Goal: Task Accomplishment & Management: Use online tool/utility

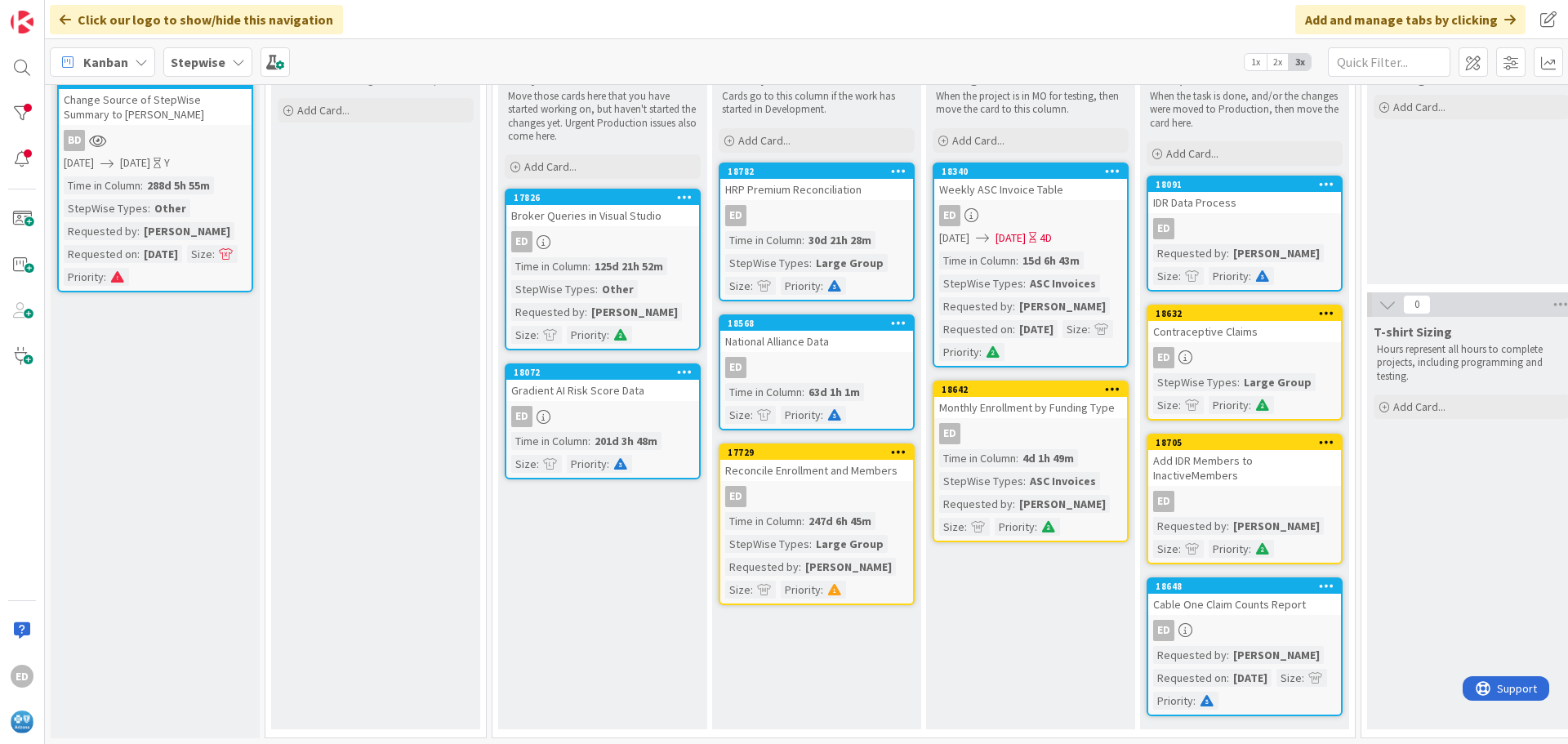
scroll to position [105, 119]
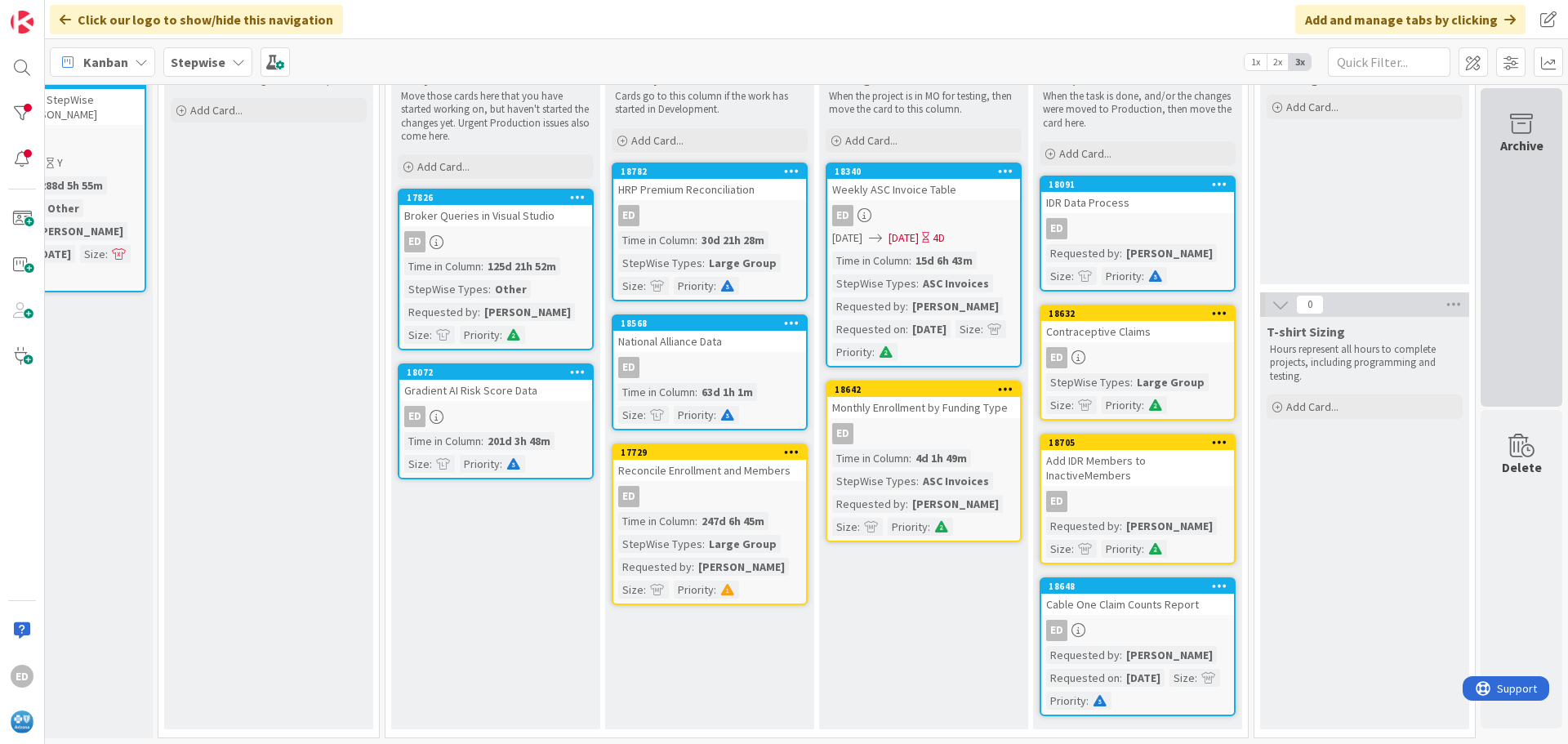
click at [1522, 284] on div "Archive" at bounding box center [1521, 247] width 82 height 318
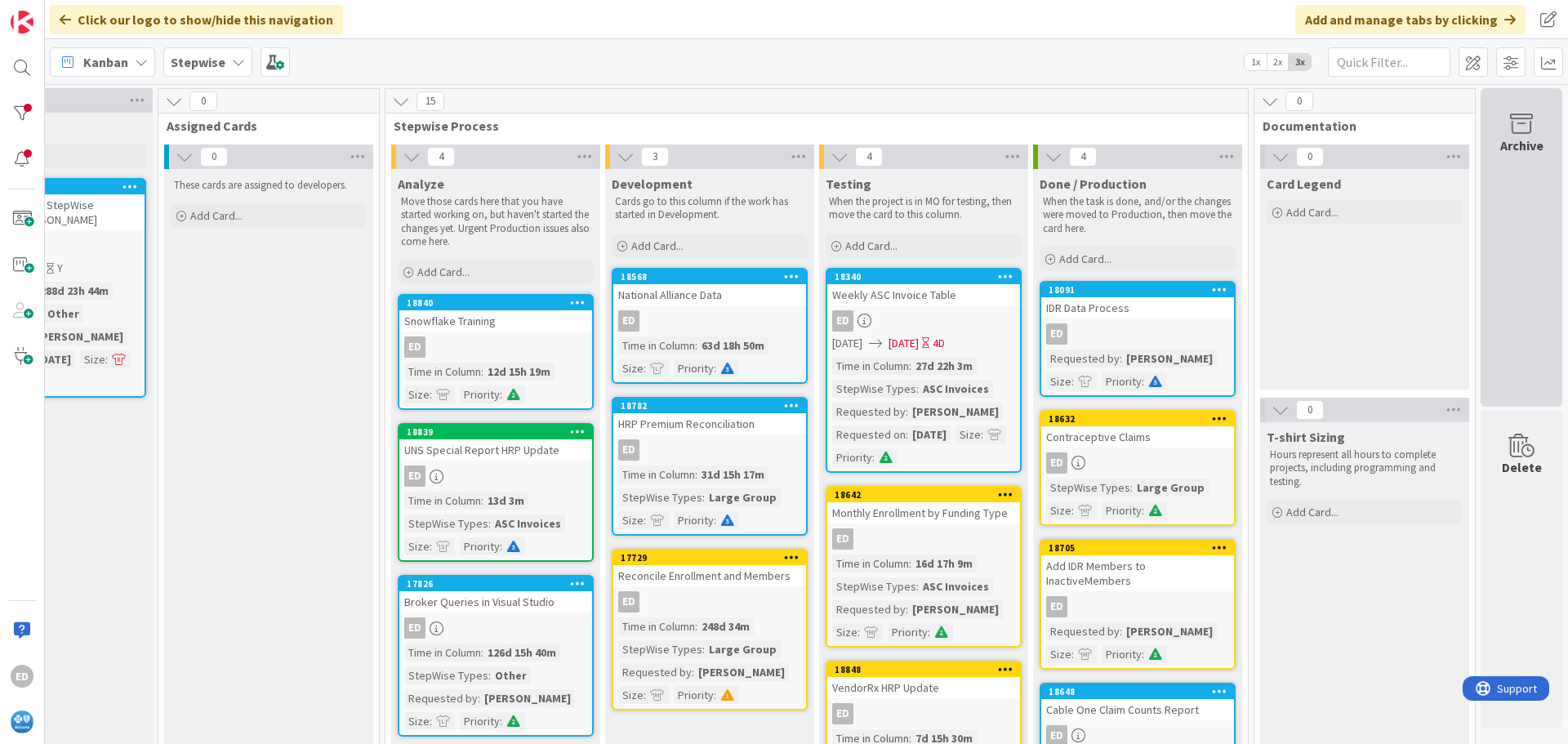
click at [1509, 296] on div "Archive" at bounding box center [1521, 247] width 82 height 318
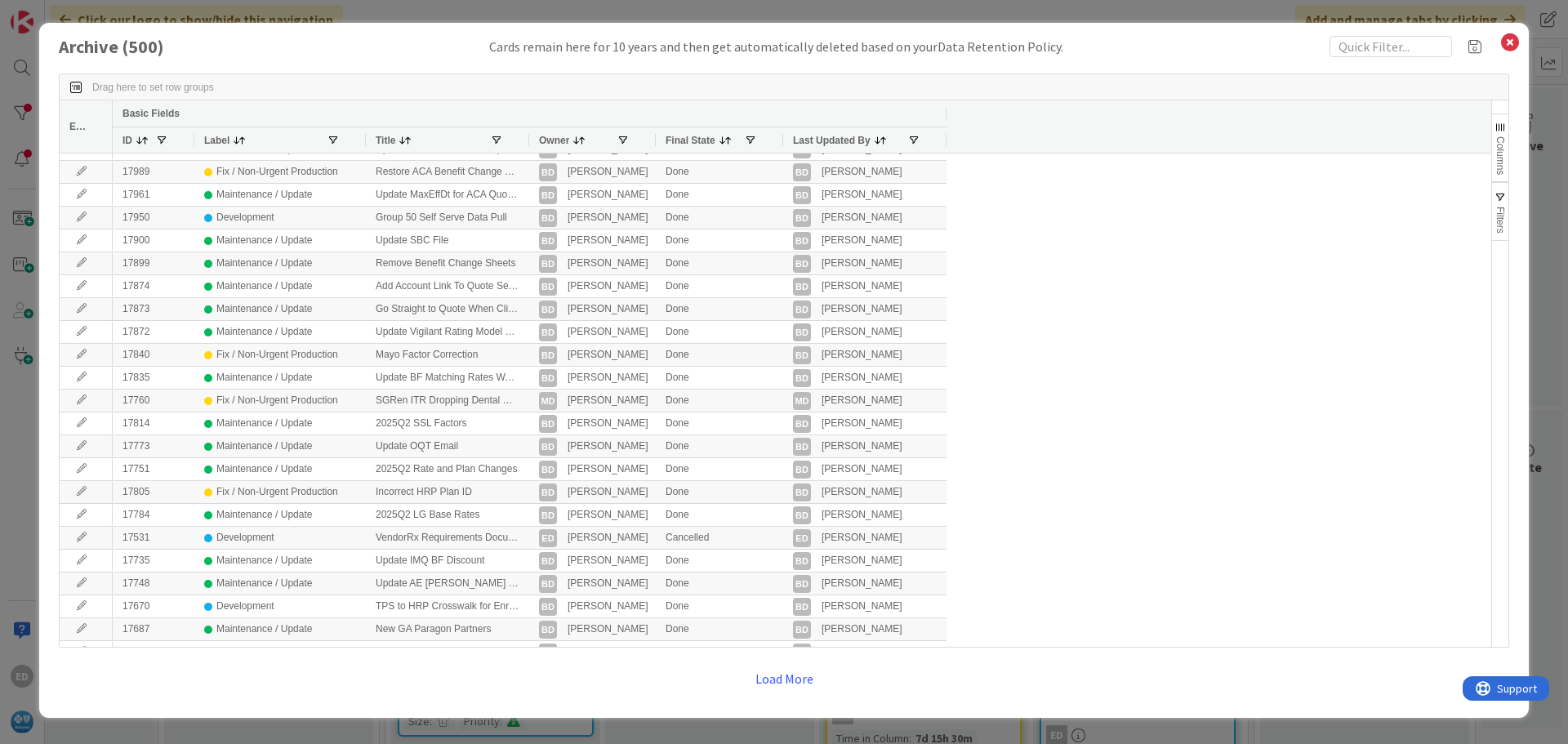
click at [567, 141] on span "Owner" at bounding box center [554, 140] width 30 height 11
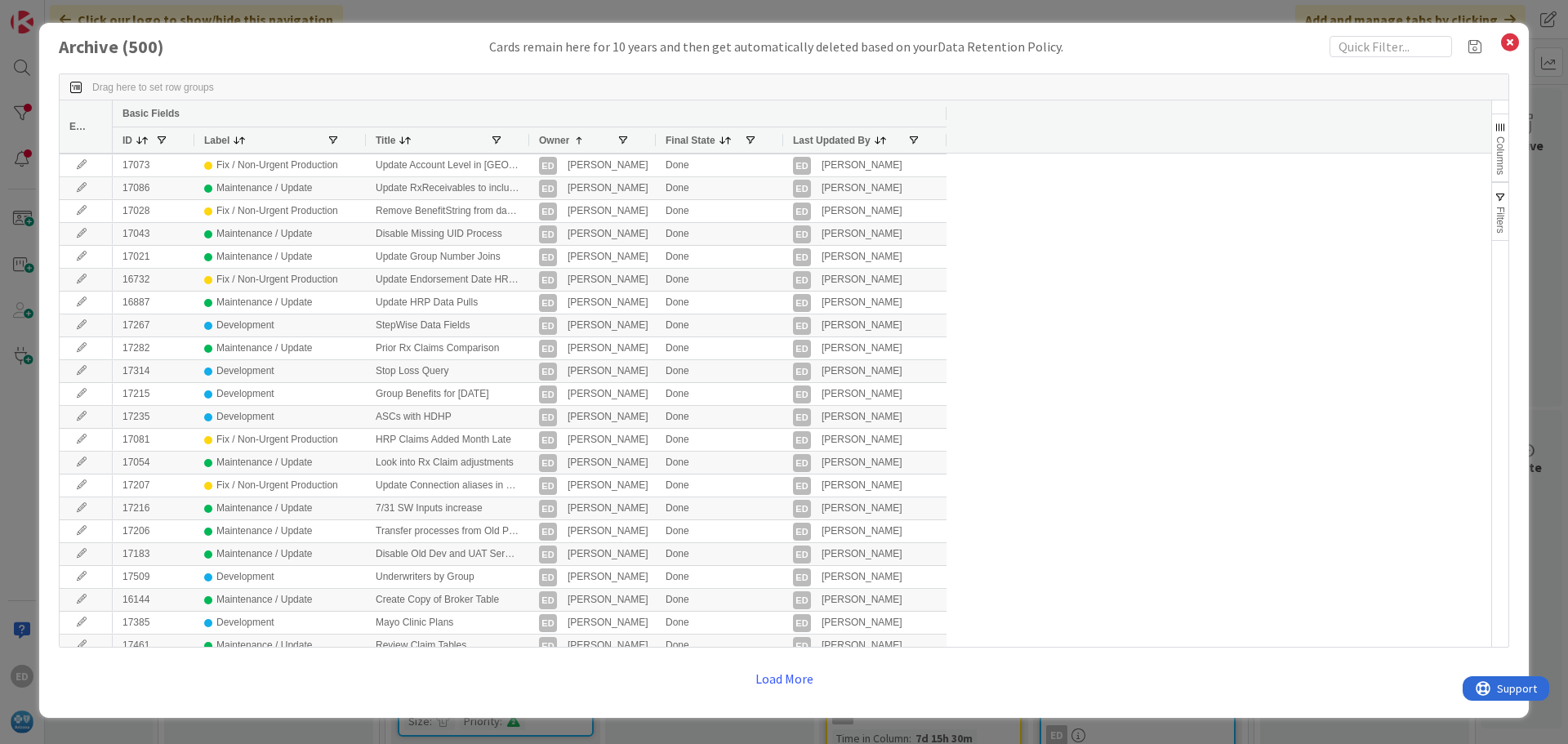
drag, startPoint x: 125, startPoint y: 140, endPoint x: 166, endPoint y: 173, distance: 52.6
click at [125, 140] on span "ID" at bounding box center [127, 140] width 10 height 11
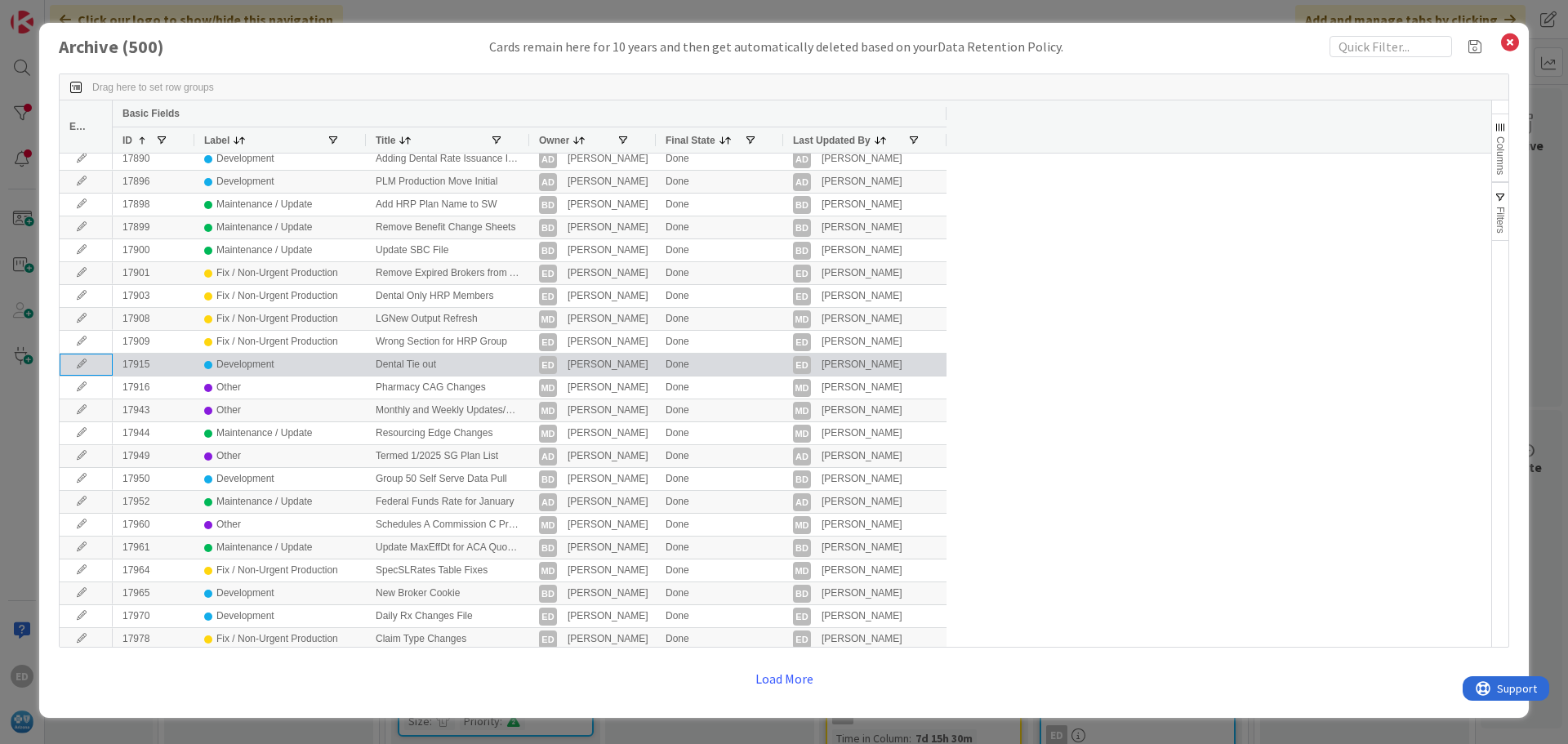
click at [82, 361] on icon at bounding box center [82, 364] width 25 height 10
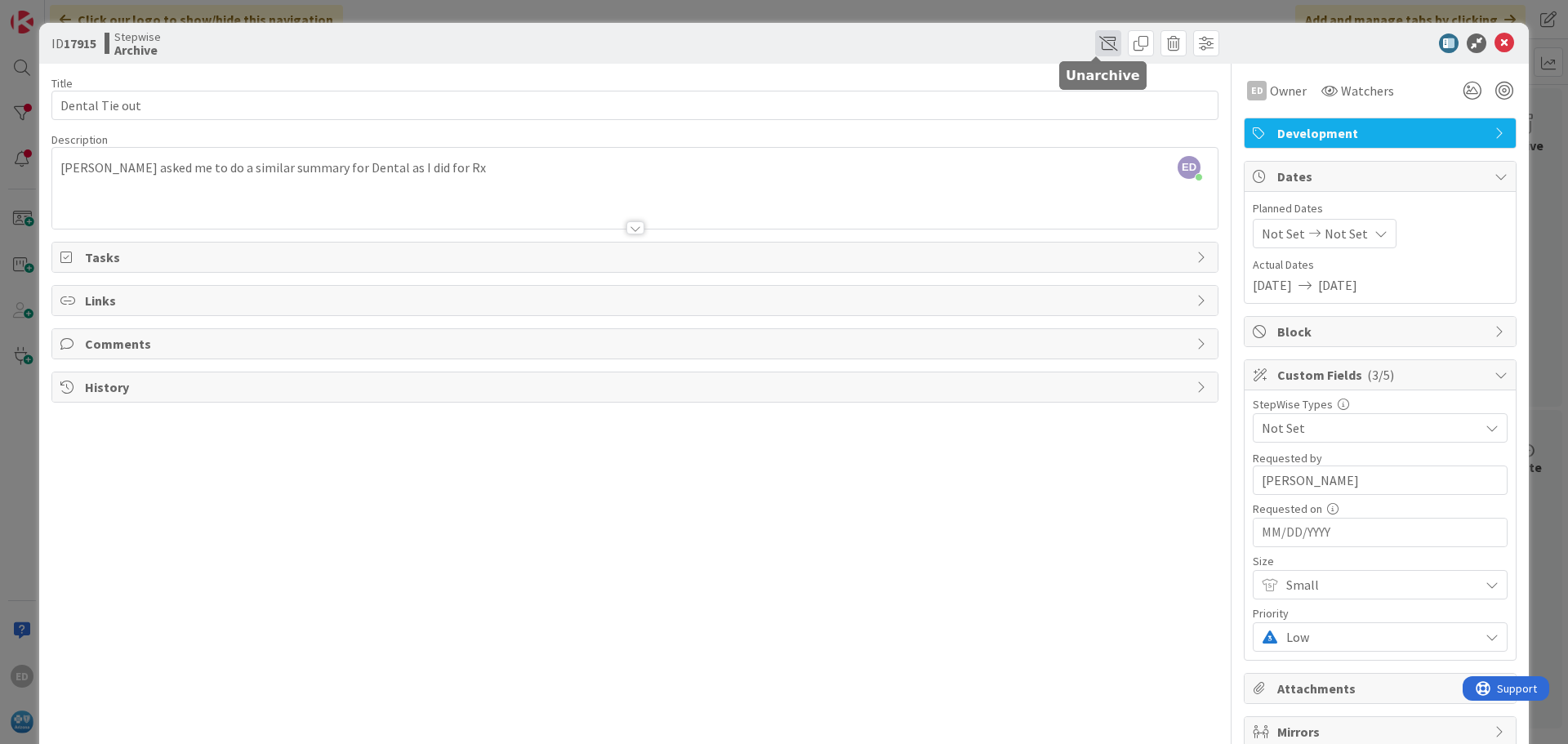
click at [1095, 46] on span at bounding box center [1108, 43] width 26 height 26
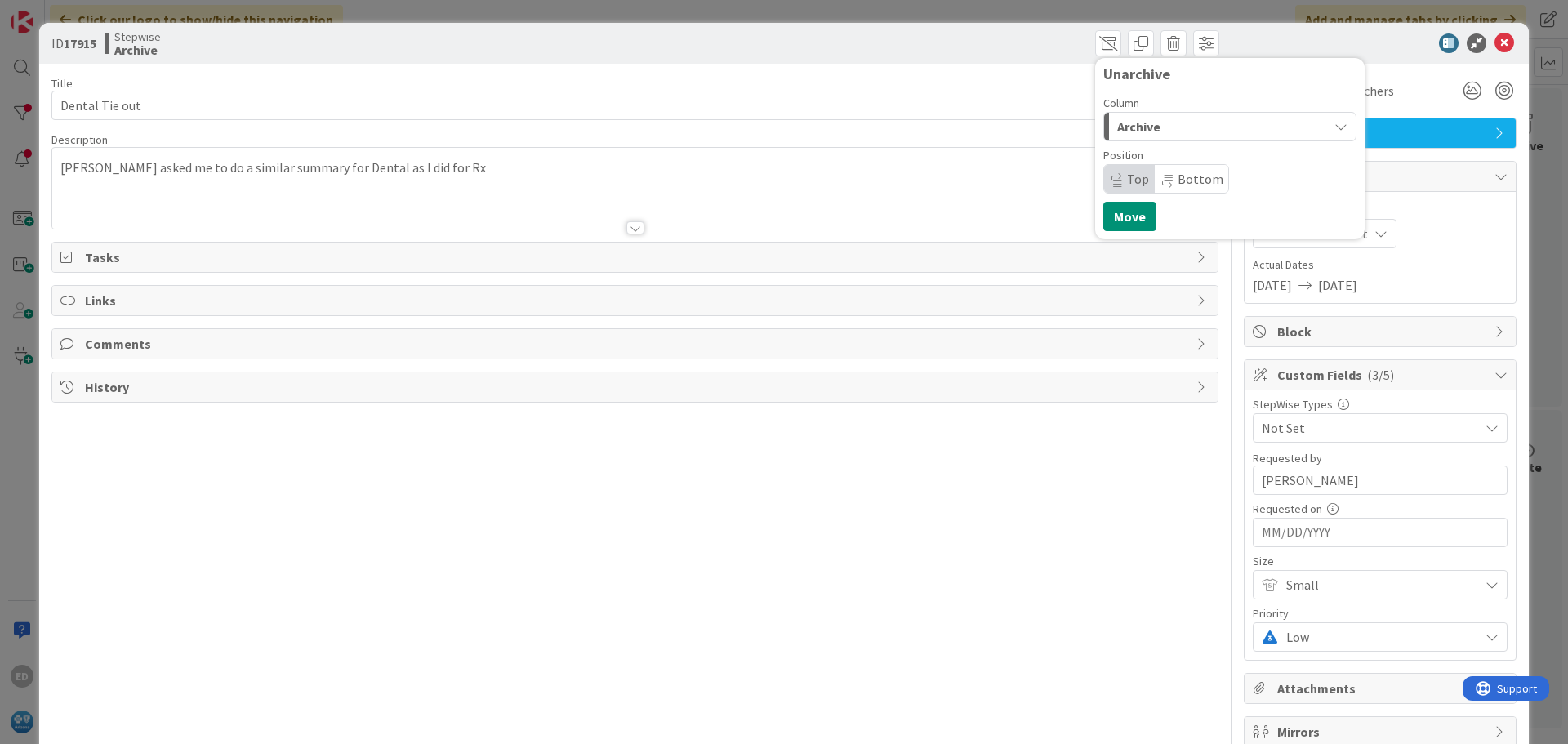
click at [1165, 122] on div "Archive" at bounding box center [1220, 126] width 215 height 26
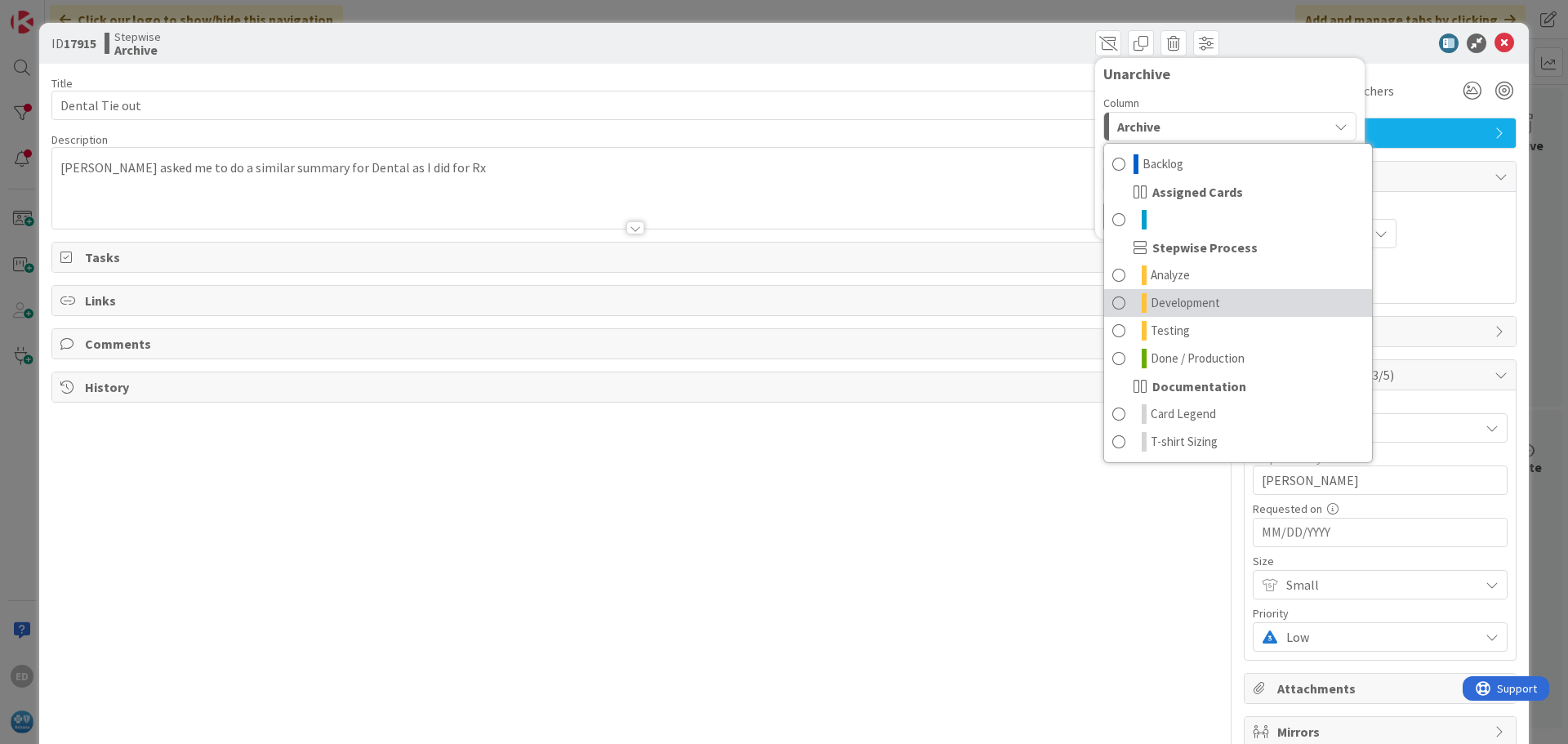
click at [1179, 306] on span "Development" at bounding box center [1185, 303] width 69 height 19
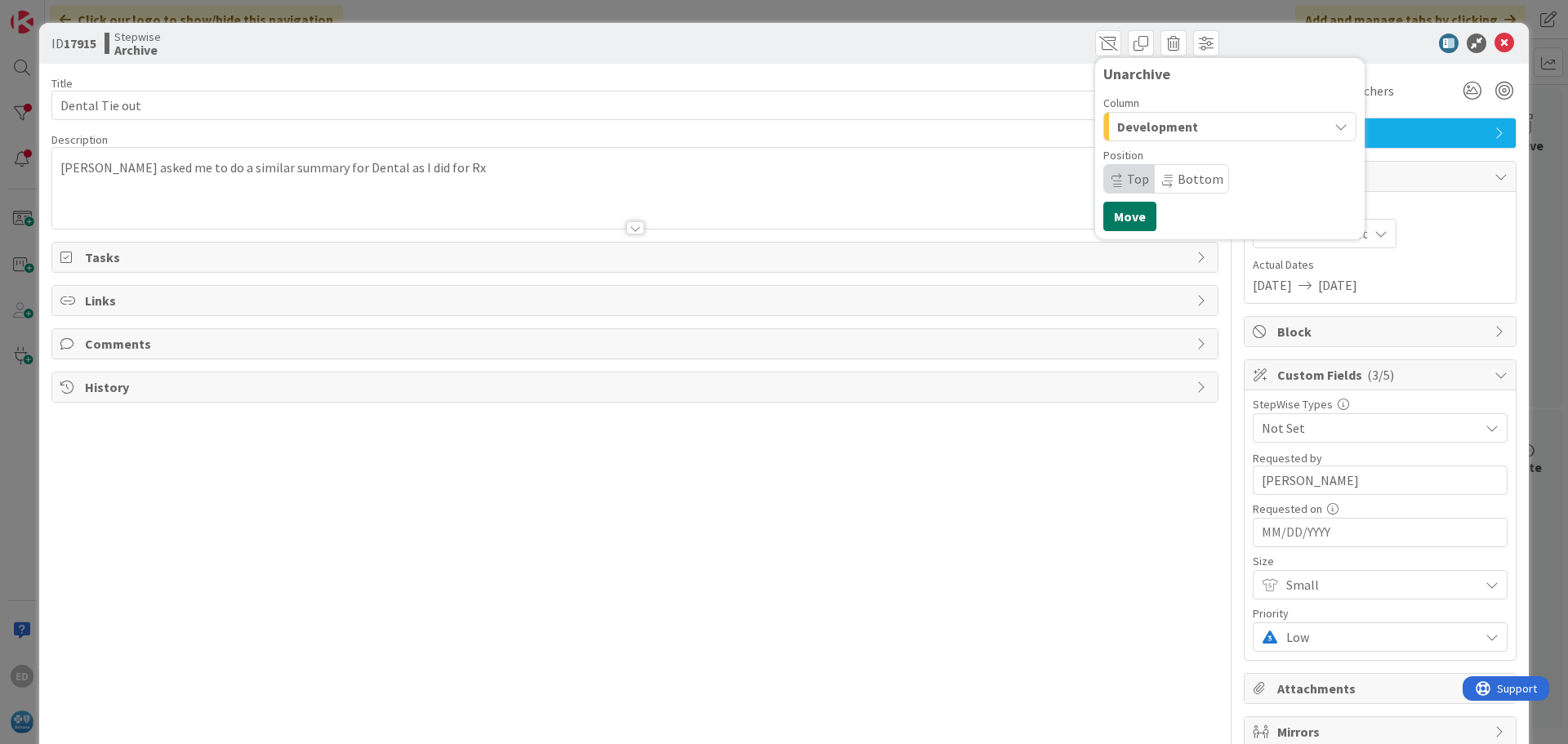
click at [1128, 223] on button "Move" at bounding box center [1130, 217] width 53 height 30
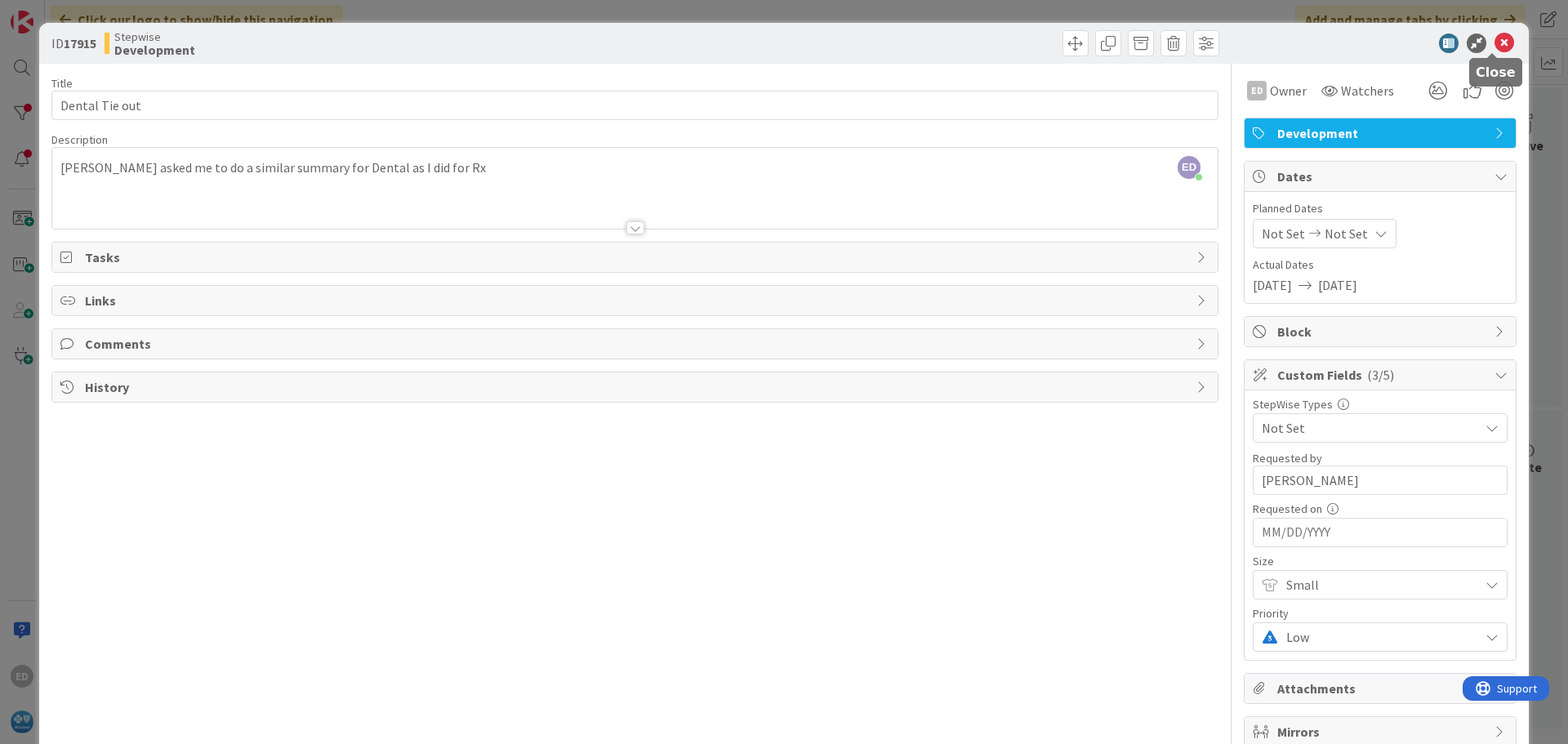
click at [1494, 41] on icon at bounding box center [1504, 43] width 19 height 19
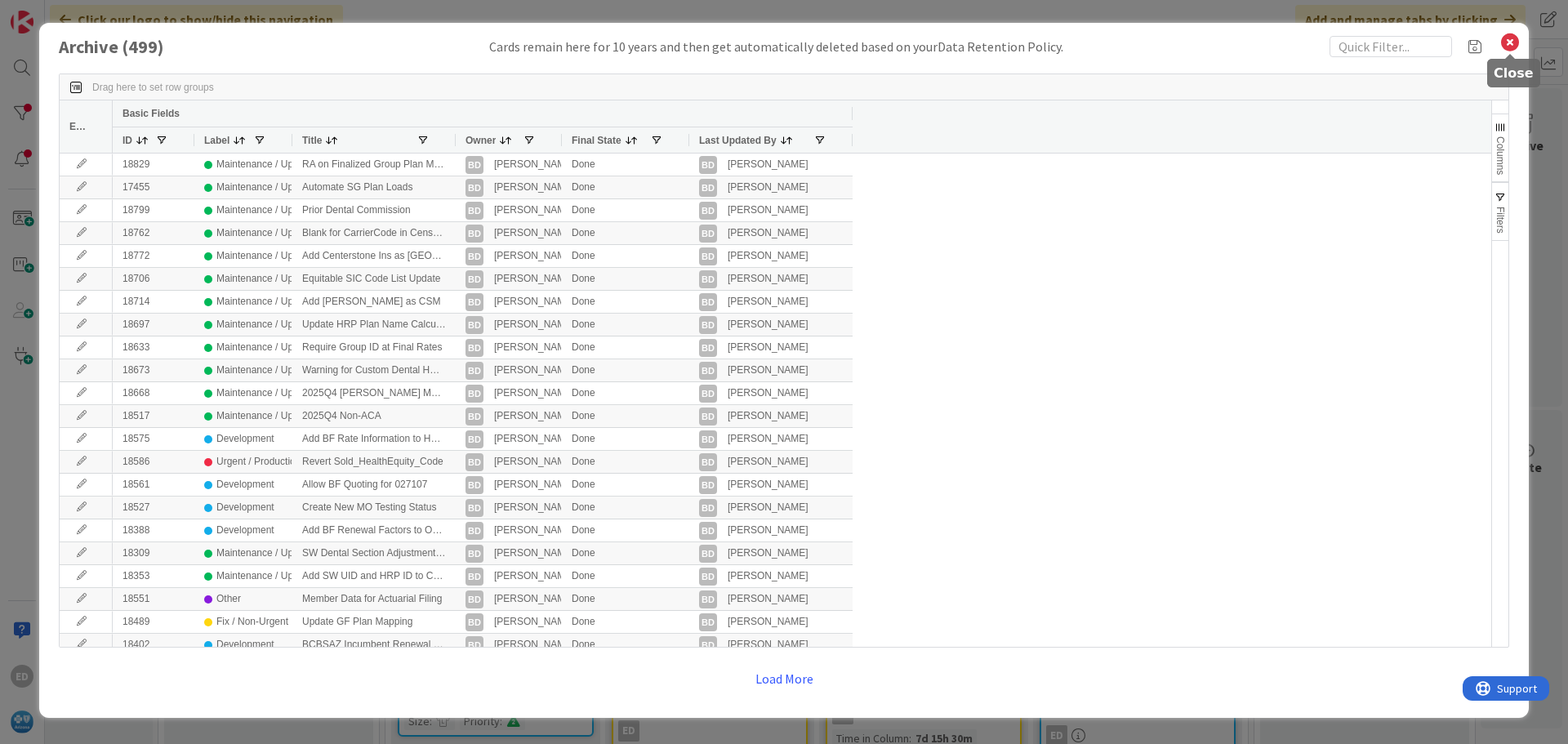
click at [1511, 42] on icon at bounding box center [1510, 42] width 21 height 23
